Goal: Check status: Check status

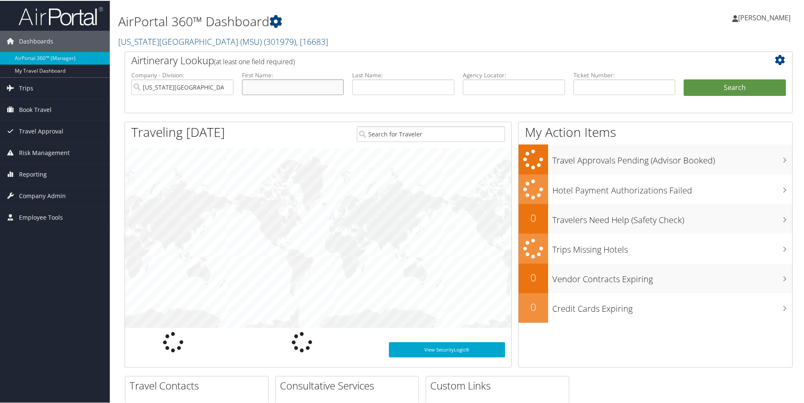
click at [315, 85] on input "text" at bounding box center [293, 87] width 102 height 16
type input "shiyou"
click at [412, 89] on input "text" at bounding box center [403, 87] width 102 height 16
type input "ding"
click at [684, 79] on button "Search" at bounding box center [735, 87] width 102 height 17
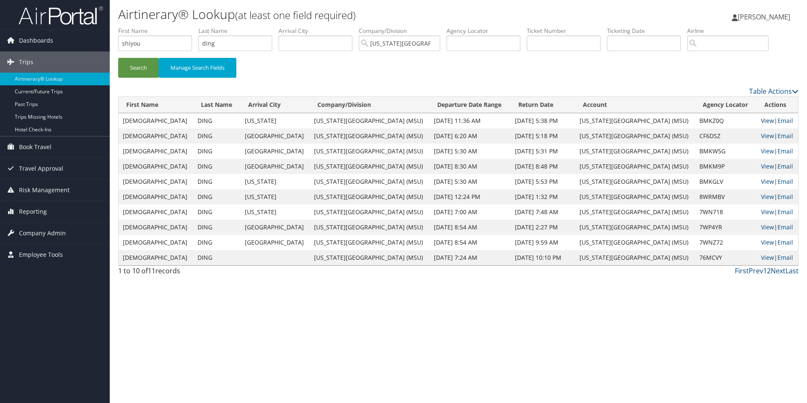
click at [761, 121] on link "View" at bounding box center [767, 121] width 13 height 8
click at [761, 136] on link "View" at bounding box center [767, 136] width 13 height 8
click at [761, 149] on link "View" at bounding box center [767, 151] width 13 height 8
click at [547, 43] on input "text" at bounding box center [564, 43] width 74 height 16
paste input "006730917851"
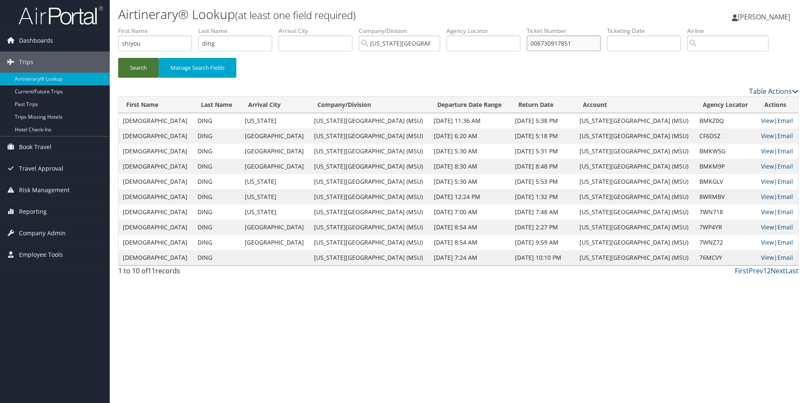
type input "006730917851"
click at [134, 68] on button "Search" at bounding box center [138, 68] width 41 height 20
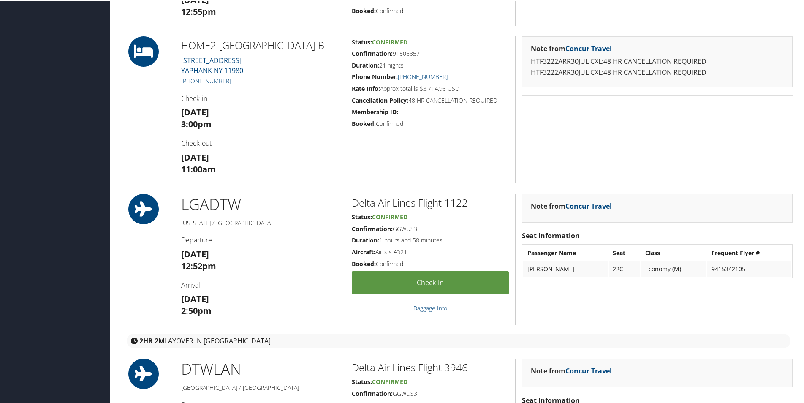
scroll to position [802, 0]
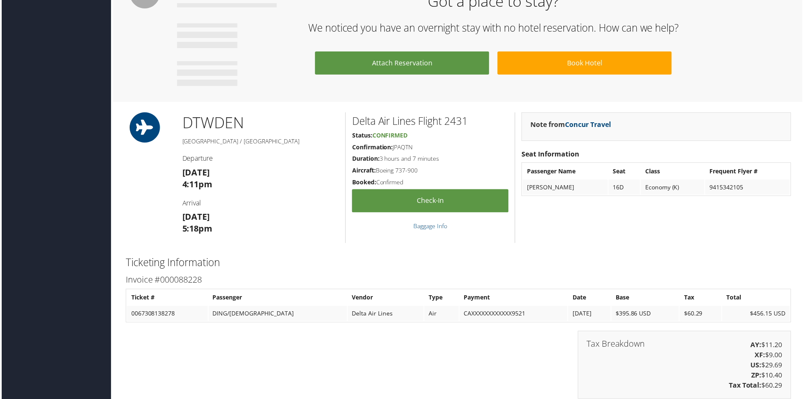
scroll to position [507, 0]
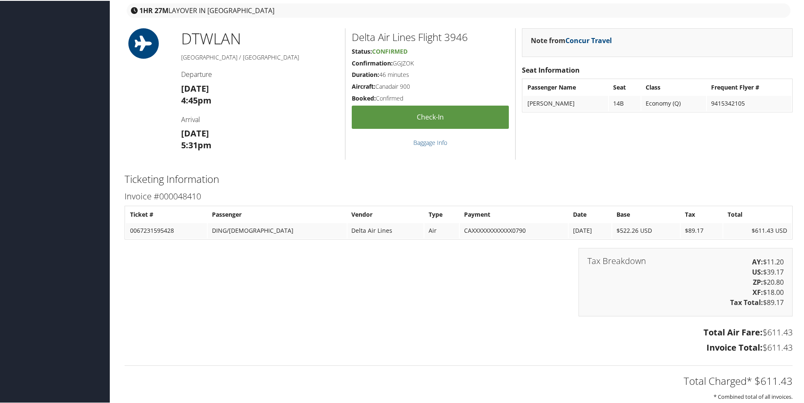
scroll to position [1900, 0]
